Goal: Transaction & Acquisition: Book appointment/travel/reservation

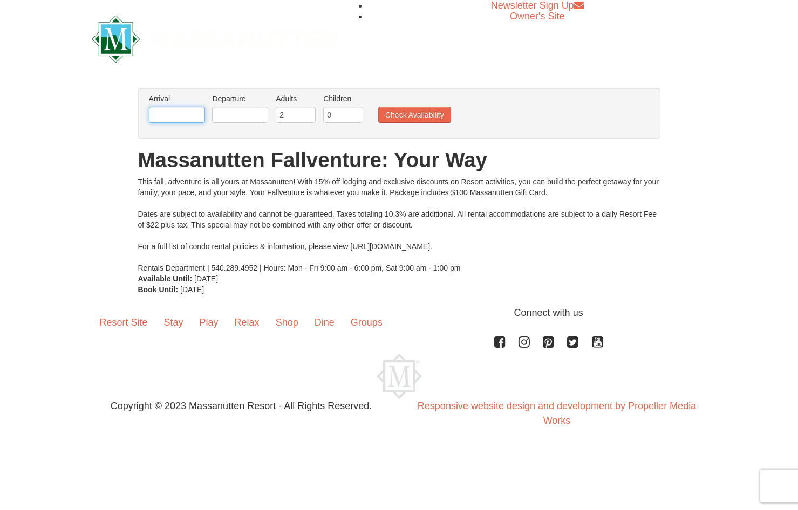
click at [191, 111] on input "text" at bounding box center [177, 115] width 56 height 16
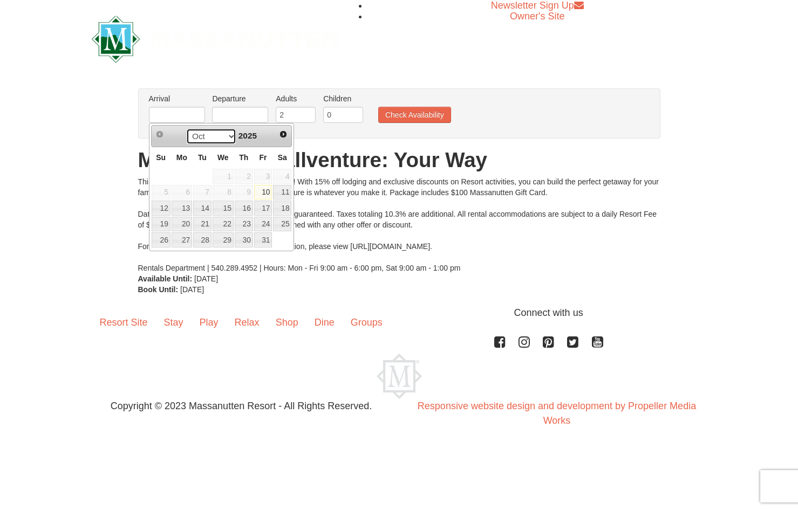
click at [227, 134] on select "Oct Nov Dec" at bounding box center [211, 136] width 50 height 16
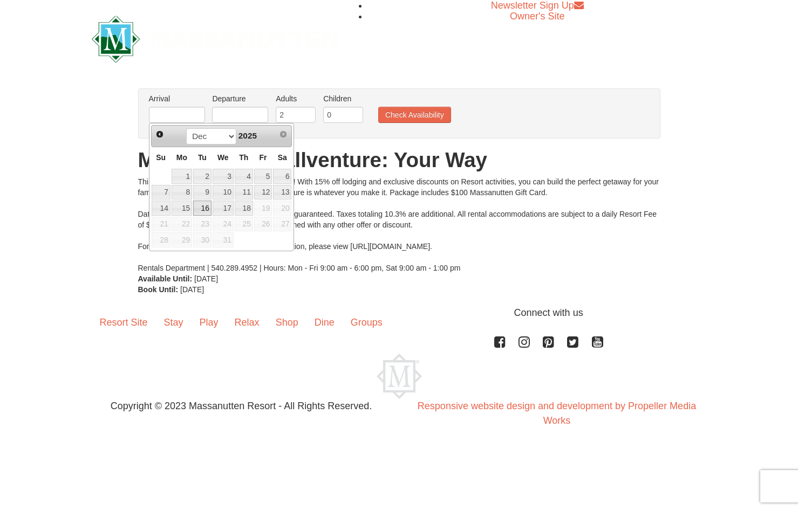
click at [200, 209] on link "16" at bounding box center [202, 208] width 18 height 15
type input "[DATE]"
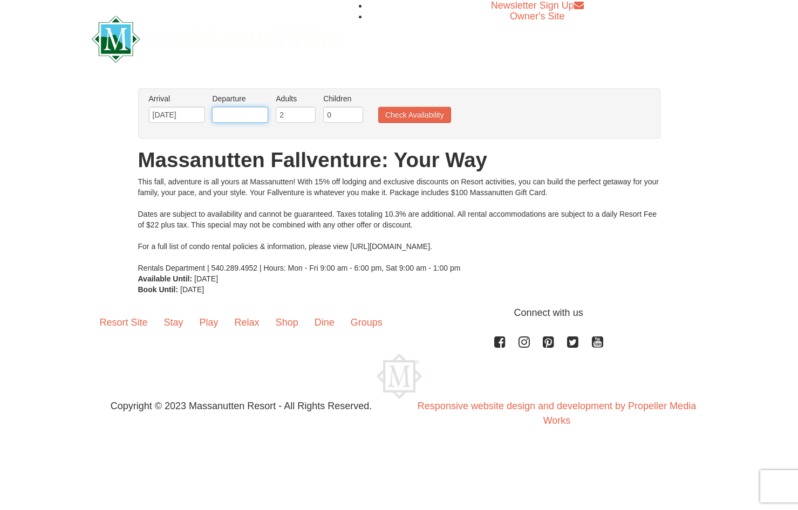
click at [247, 113] on input "text" at bounding box center [240, 115] width 56 height 16
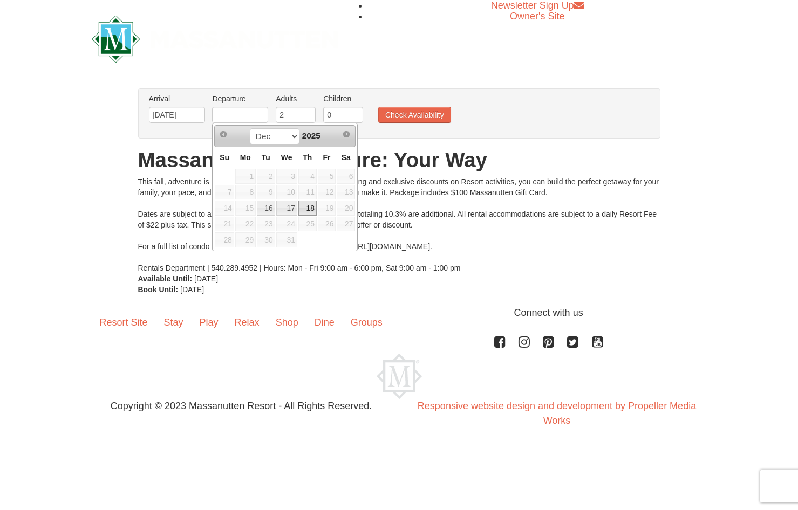
click at [309, 207] on link "18" at bounding box center [307, 208] width 18 height 15
type input "[DATE]"
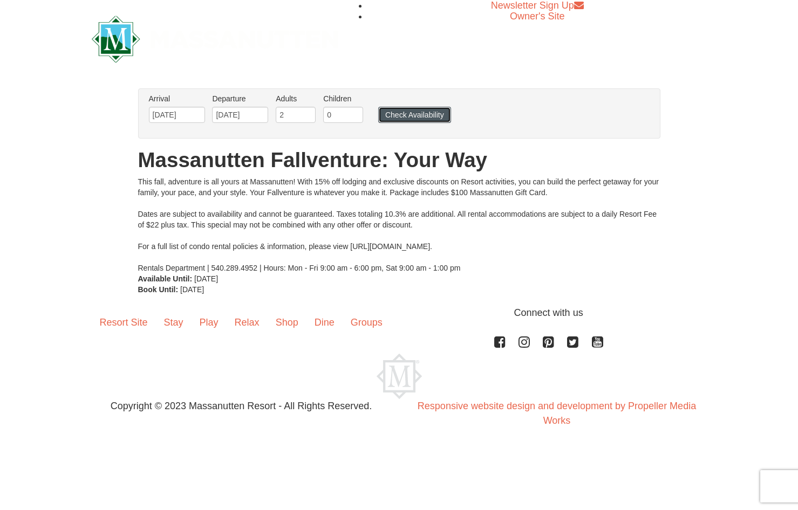
click at [405, 114] on button "Check Availability" at bounding box center [414, 115] width 73 height 16
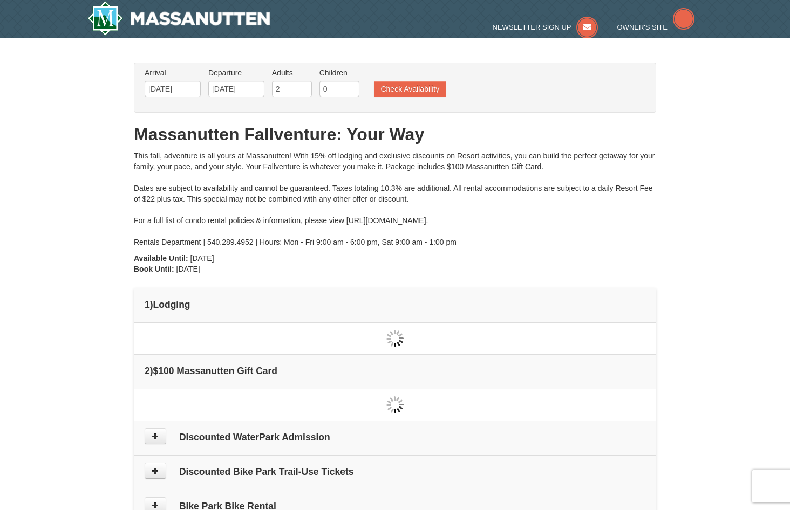
type input "[DATE]"
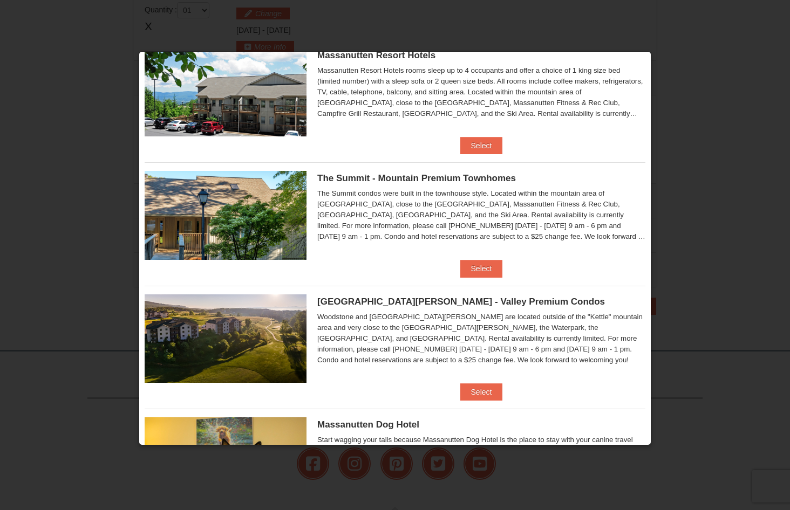
scroll to position [265, 0]
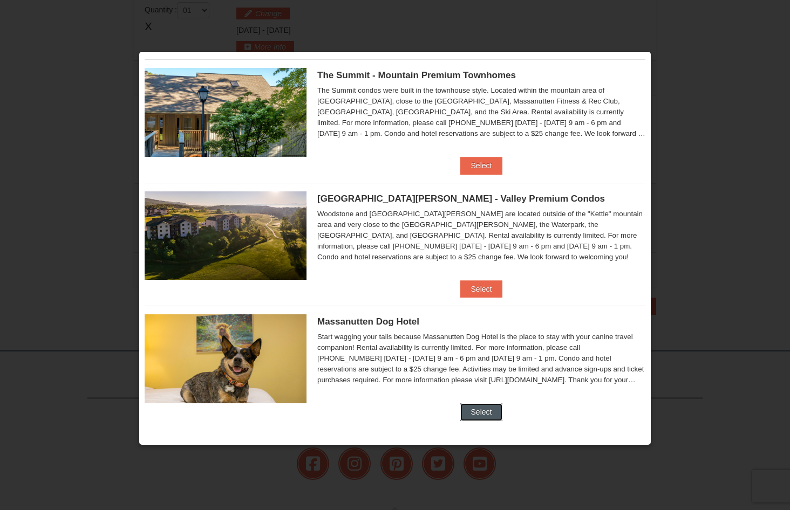
click at [474, 408] on button "Select" at bounding box center [481, 412] width 43 height 17
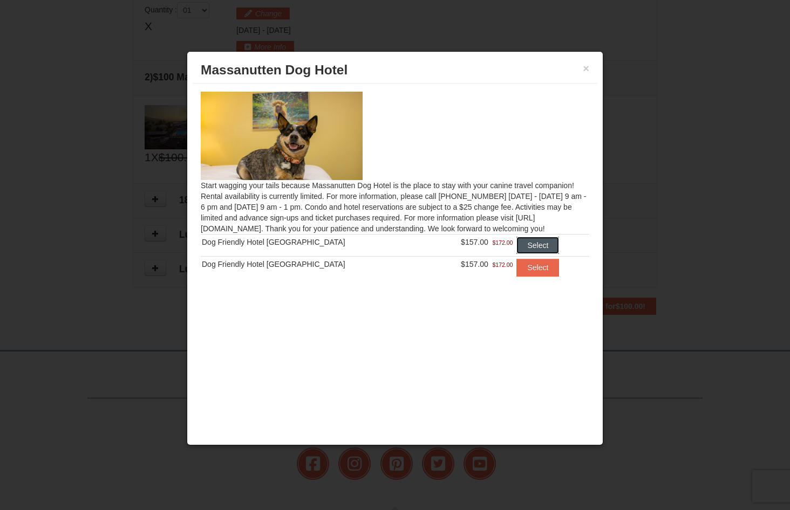
click at [520, 241] on button "Select" at bounding box center [537, 245] width 43 height 17
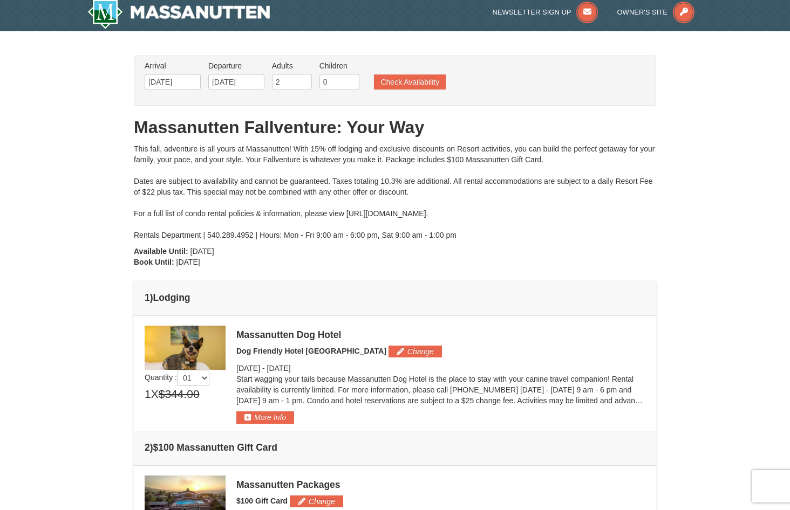
scroll to position [0, 0]
